Goal: Task Accomplishment & Management: Manage account settings

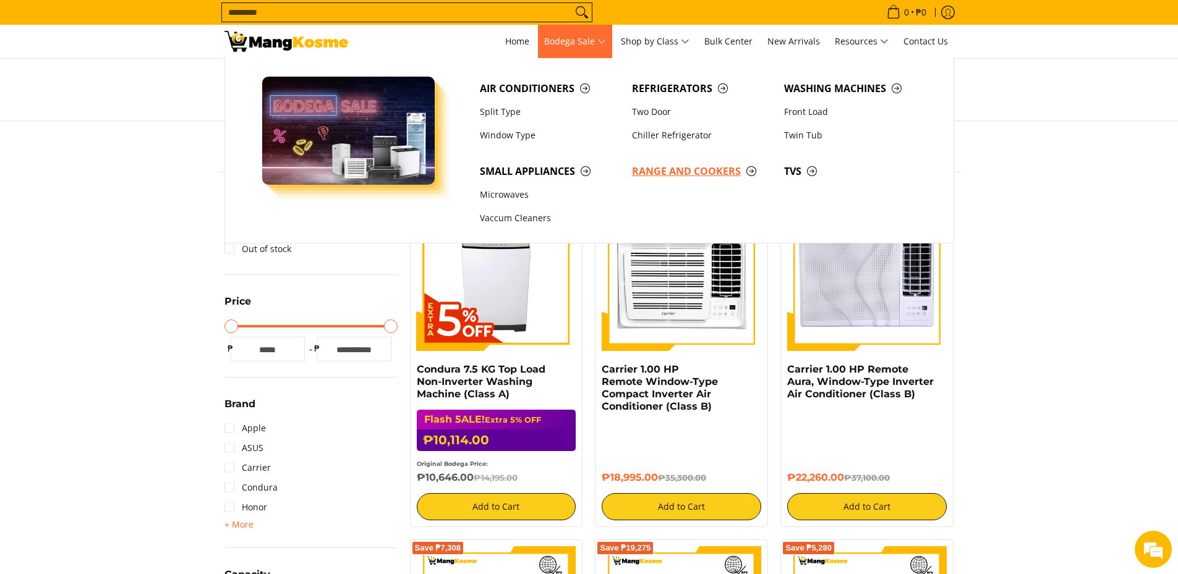
click at [668, 171] on span "Range and Cookers" at bounding box center [702, 171] width 140 height 15
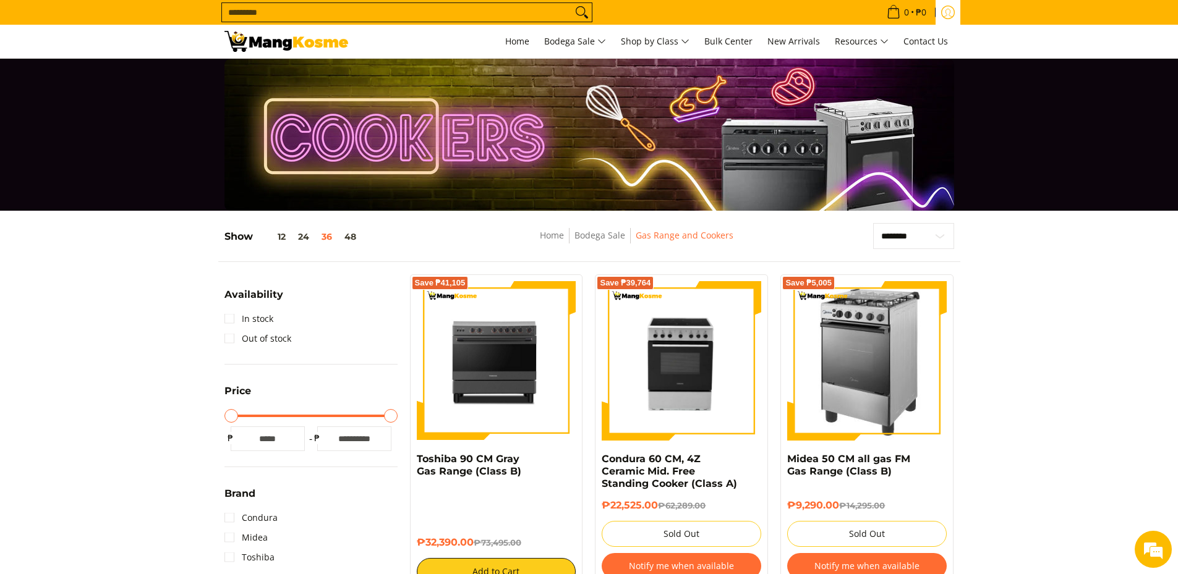
click at [948, 14] on icon "Log in" at bounding box center [948, 13] width 14 height 14
